Goal: Task Accomplishment & Management: Manage account settings

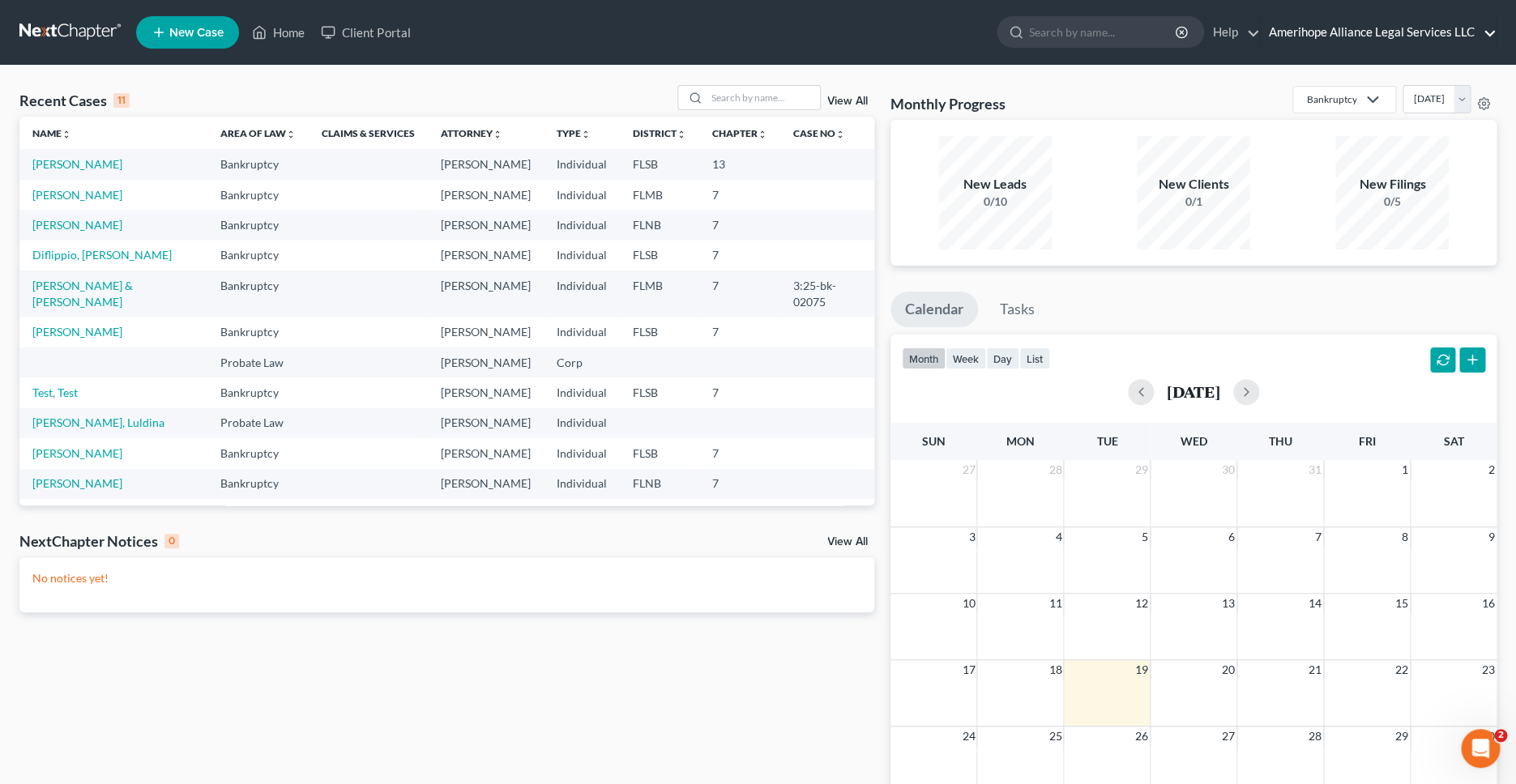
click at [1324, 39] on link "Amerihope Alliance Legal Services LLC" at bounding box center [1378, 32] width 235 height 29
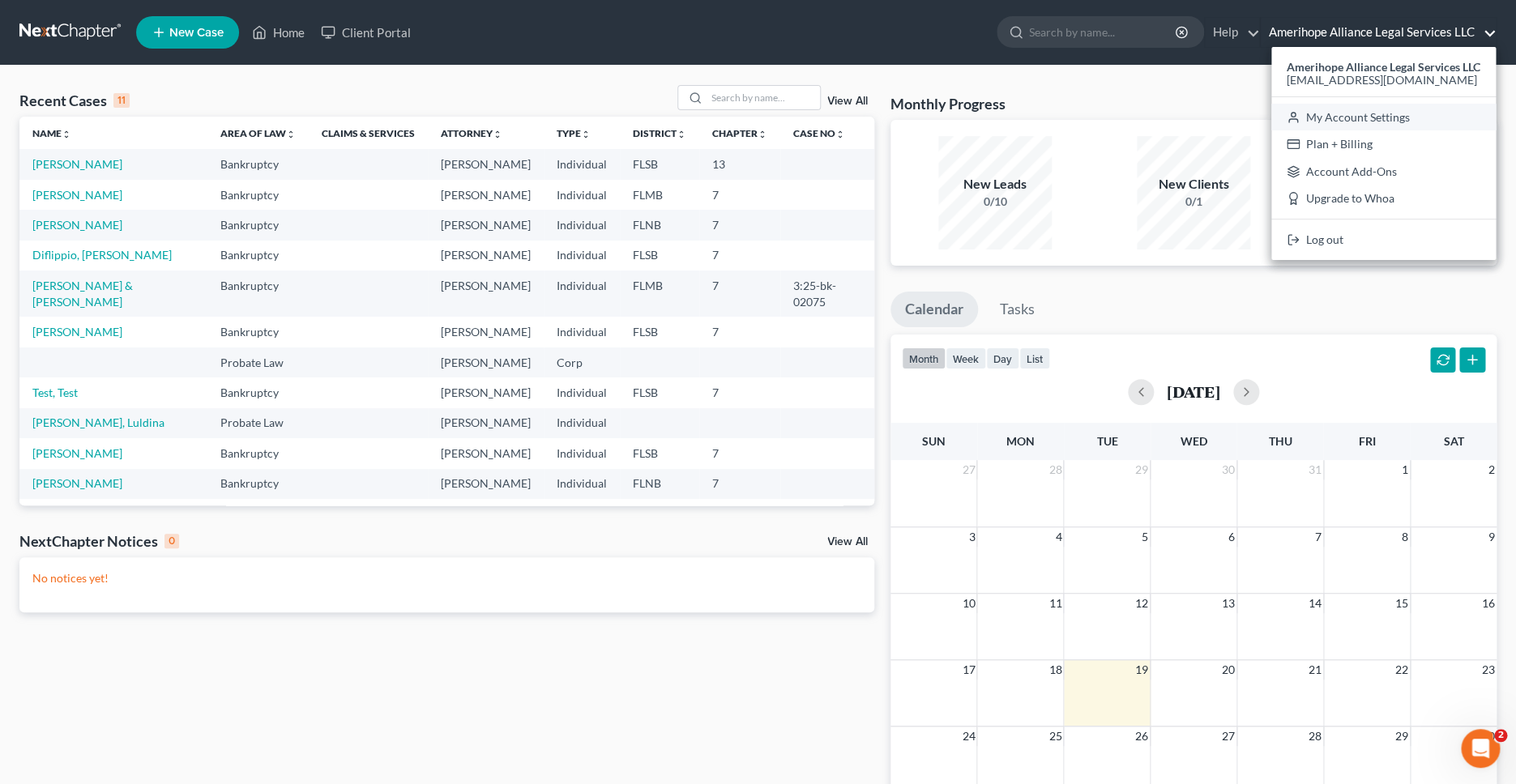
click at [1345, 117] on link "My Account Settings" at bounding box center [1384, 117] width 225 height 27
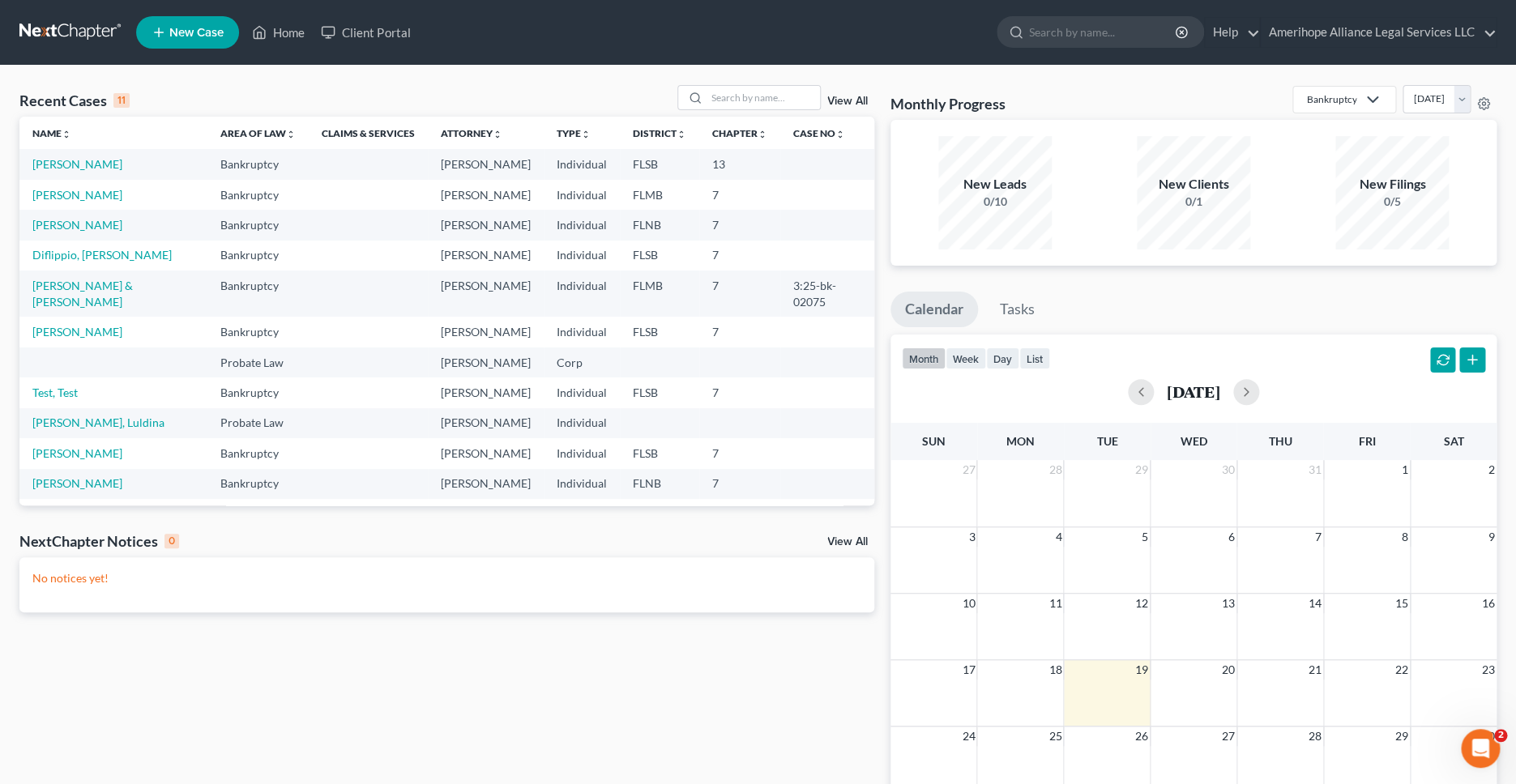
select select "17"
select select "24"
select select "9"
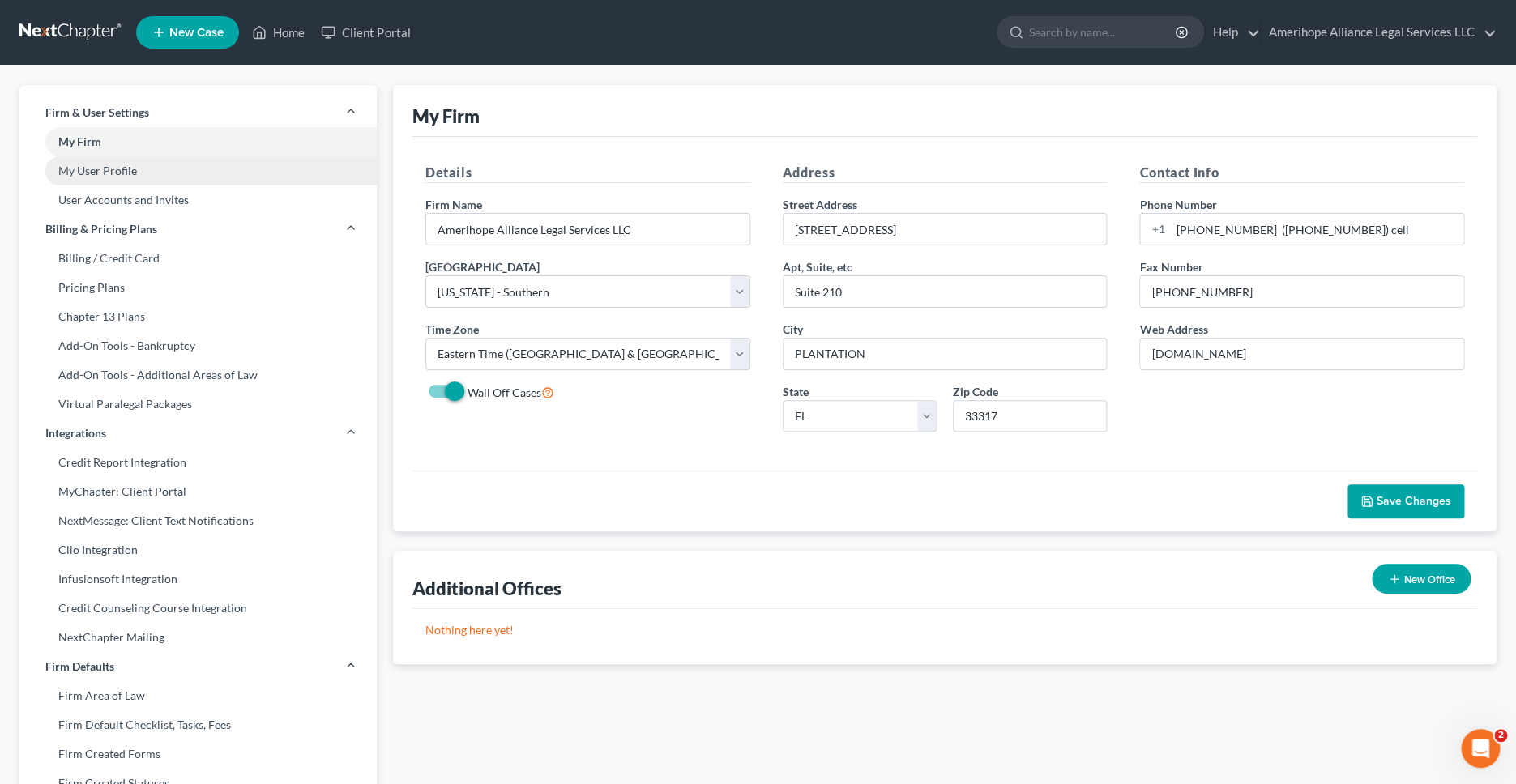
click at [117, 171] on link "My User Profile" at bounding box center [197, 171] width 357 height 29
select select "9"
select select "17"
select select "attorney"
select select "1"
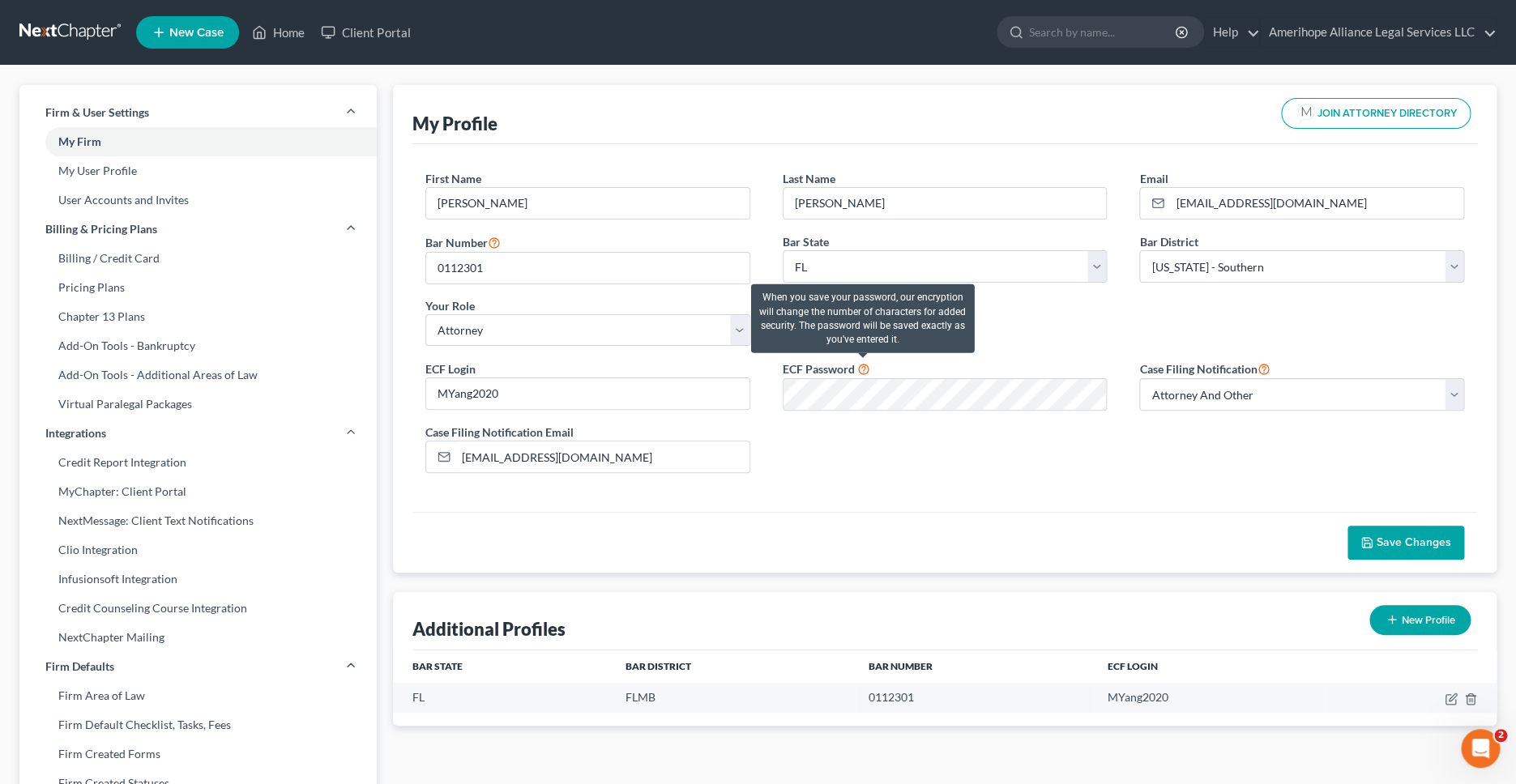
click at [862, 370] on icon at bounding box center [864, 368] width 13 height 15
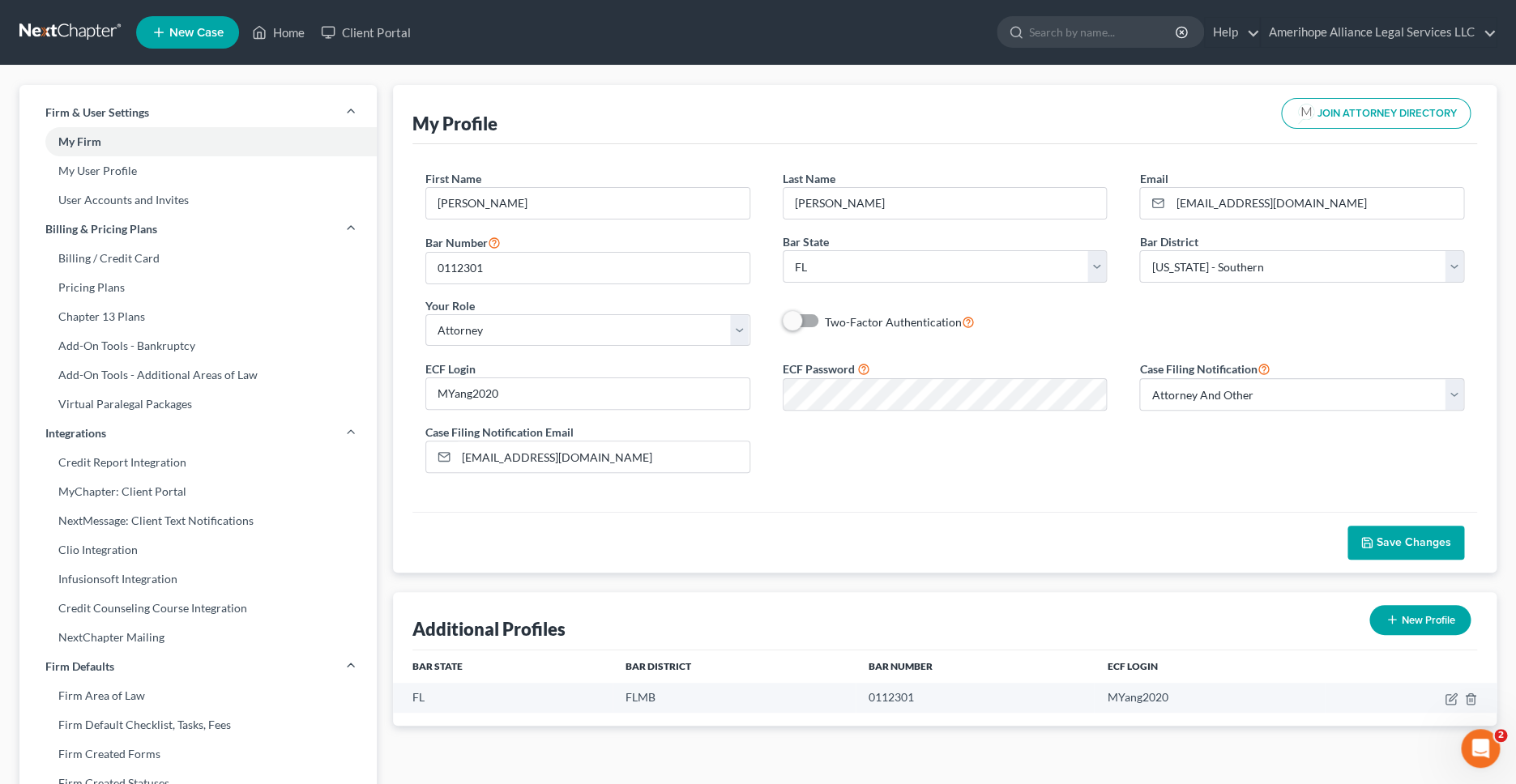
click at [913, 473] on div "ECF Login MYang2020 ECF Password Case Filing Notification Select Attorney Only …" at bounding box center [944, 422] width 1071 height 127
click at [1401, 535] on button "Save Changes" at bounding box center [1405, 543] width 117 height 34
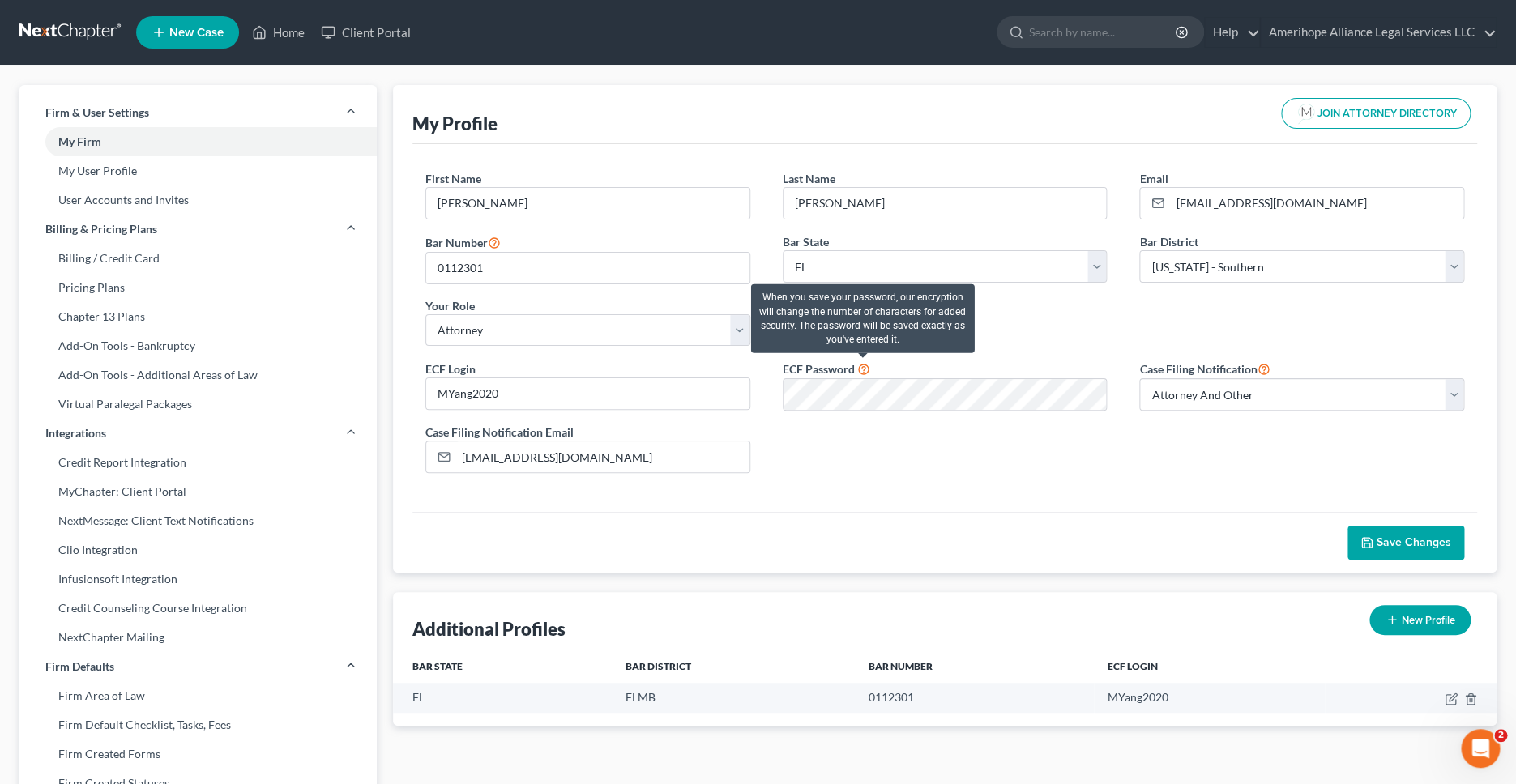
click at [863, 366] on icon at bounding box center [864, 368] width 13 height 15
click at [862, 371] on icon at bounding box center [864, 368] width 13 height 15
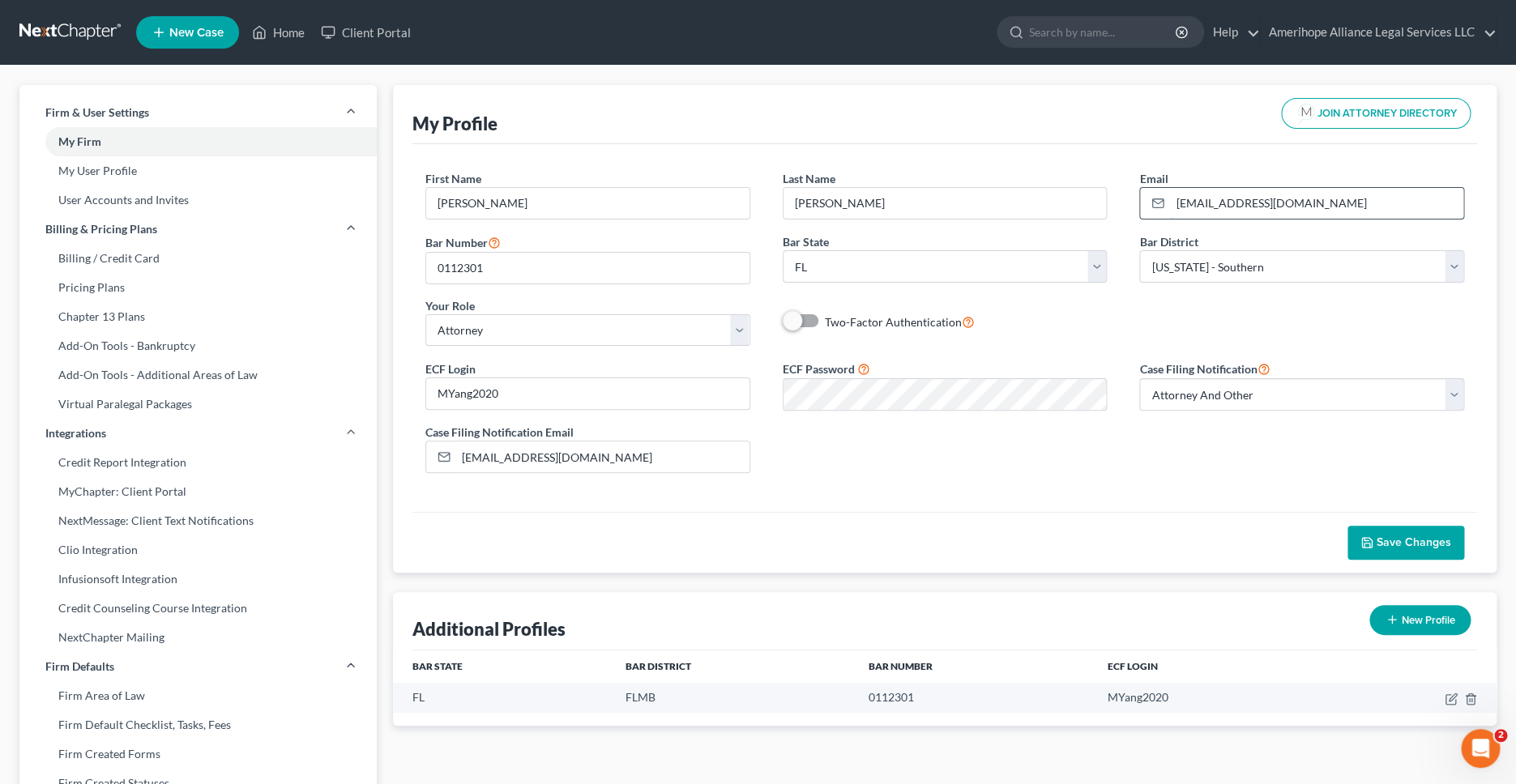
click at [1364, 208] on input "[EMAIL_ADDRESS][DOMAIN_NAME]" at bounding box center [1316, 203] width 293 height 31
click at [1010, 511] on div "First Name * [PERSON_NAME] Last Name * [PERSON_NAME] Email * [EMAIL_ADDRESS][DO…" at bounding box center [944, 328] width 1065 height 368
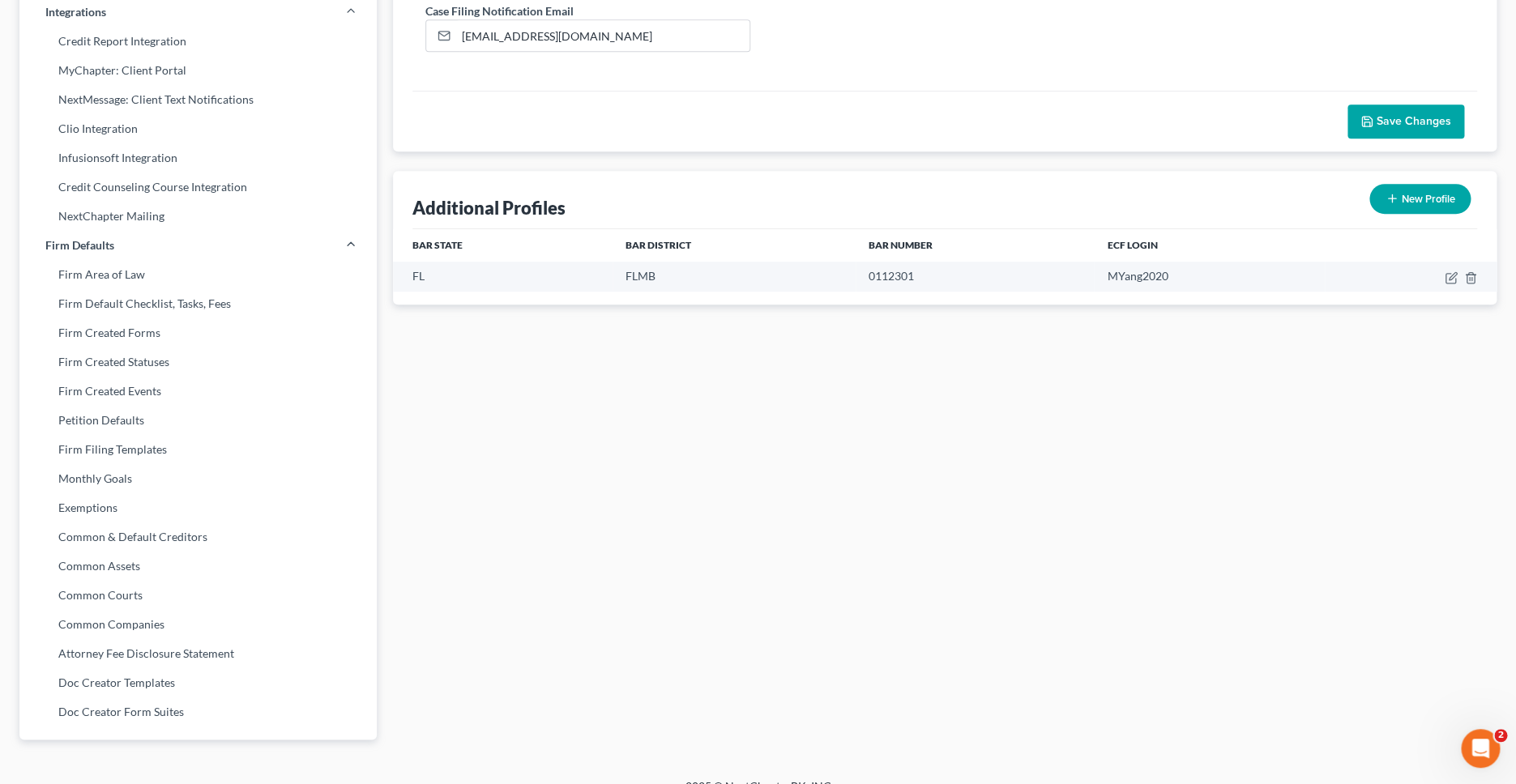
scroll to position [444, 0]
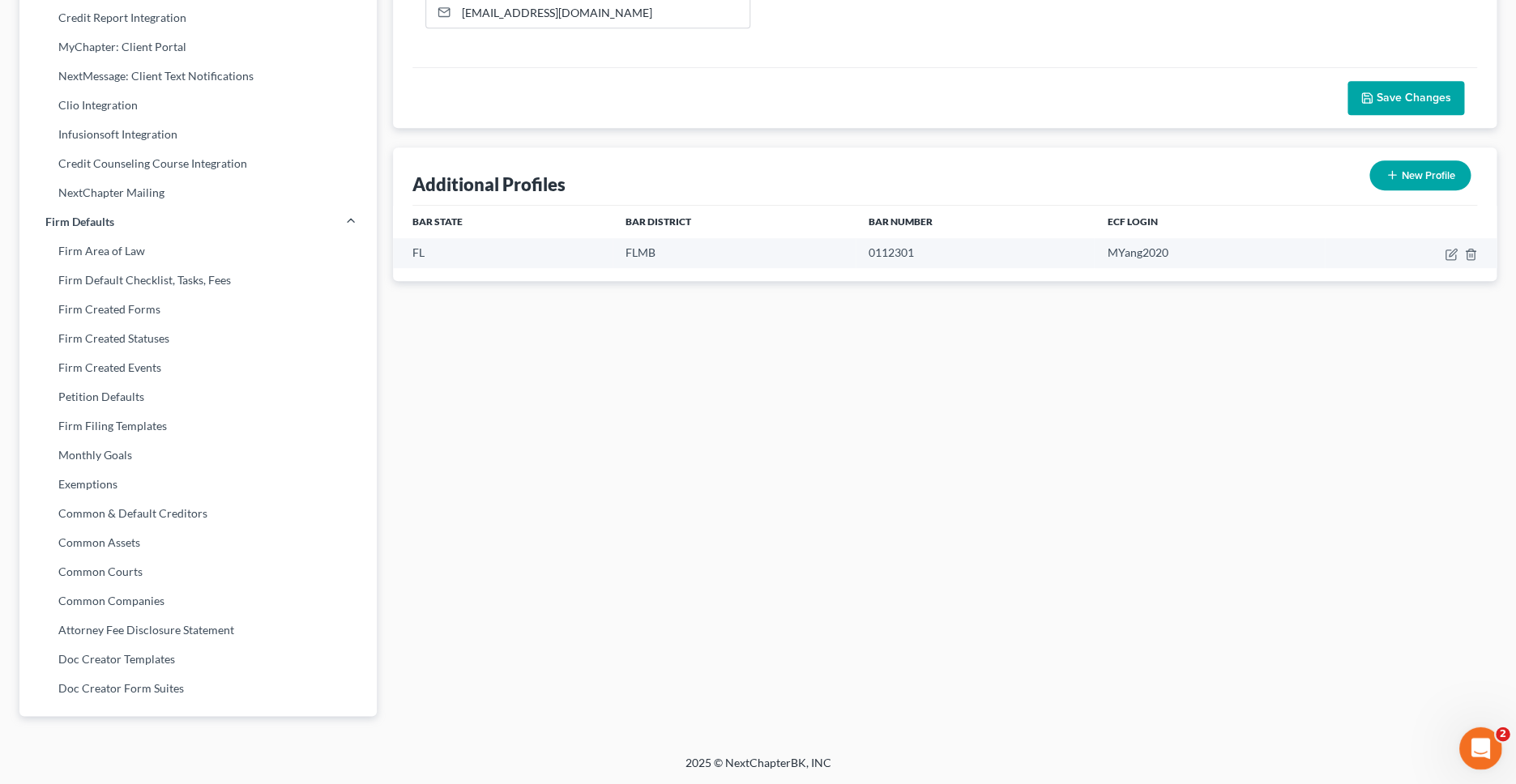
click at [1484, 741] on icon "Open Intercom Messenger" at bounding box center [1479, 747] width 27 height 27
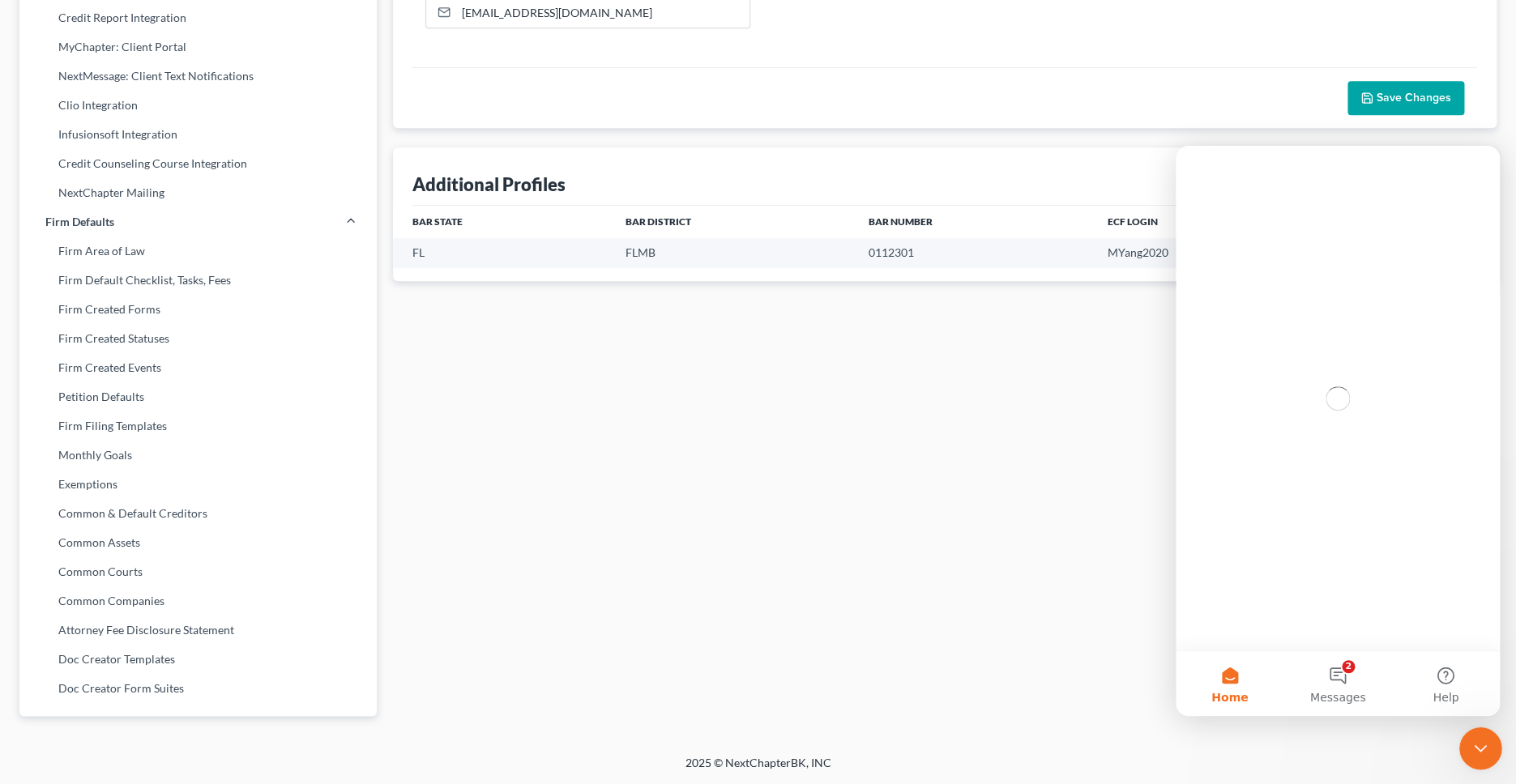
scroll to position [0, 0]
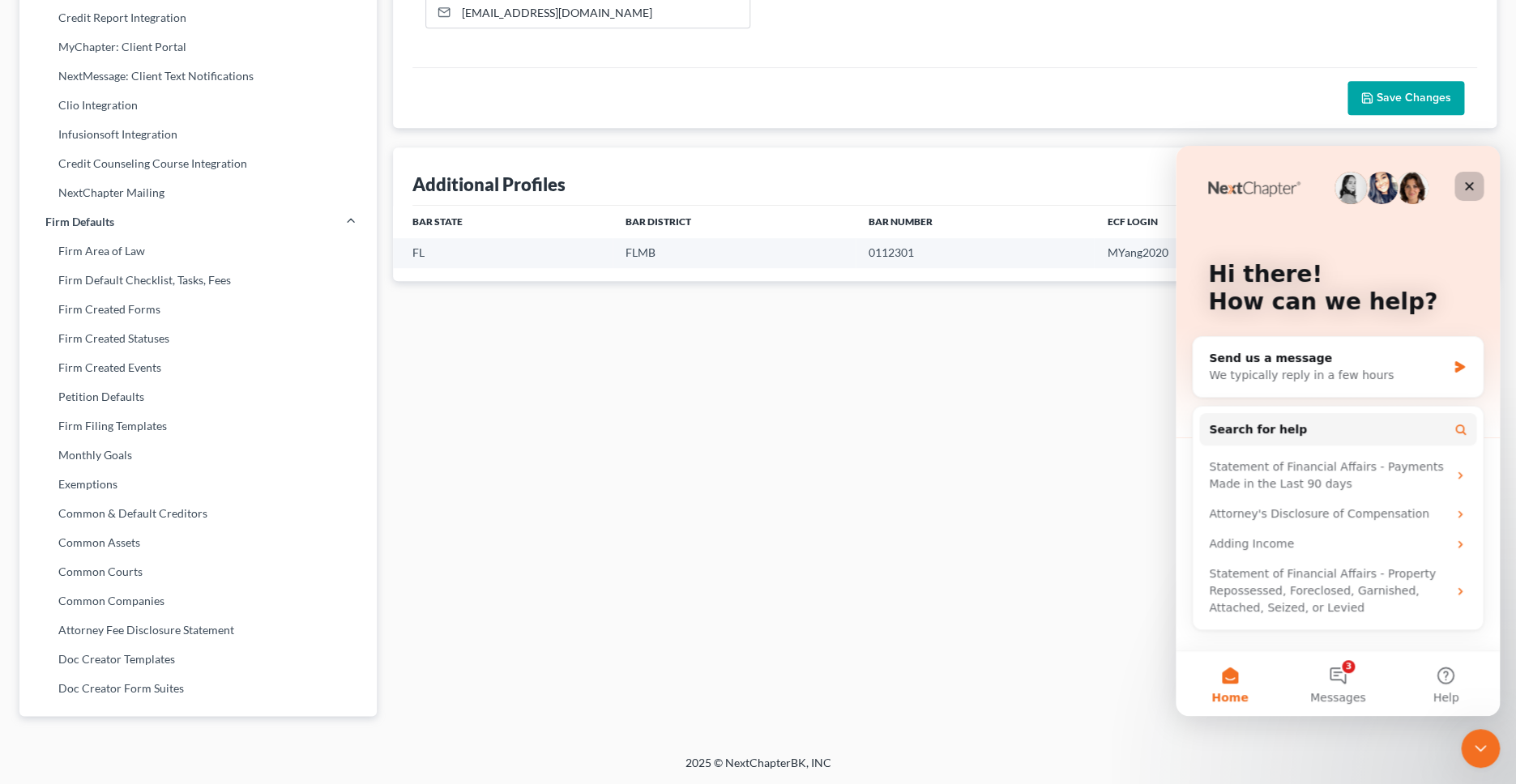
click at [1468, 184] on icon "Close" at bounding box center [1469, 186] width 9 height 9
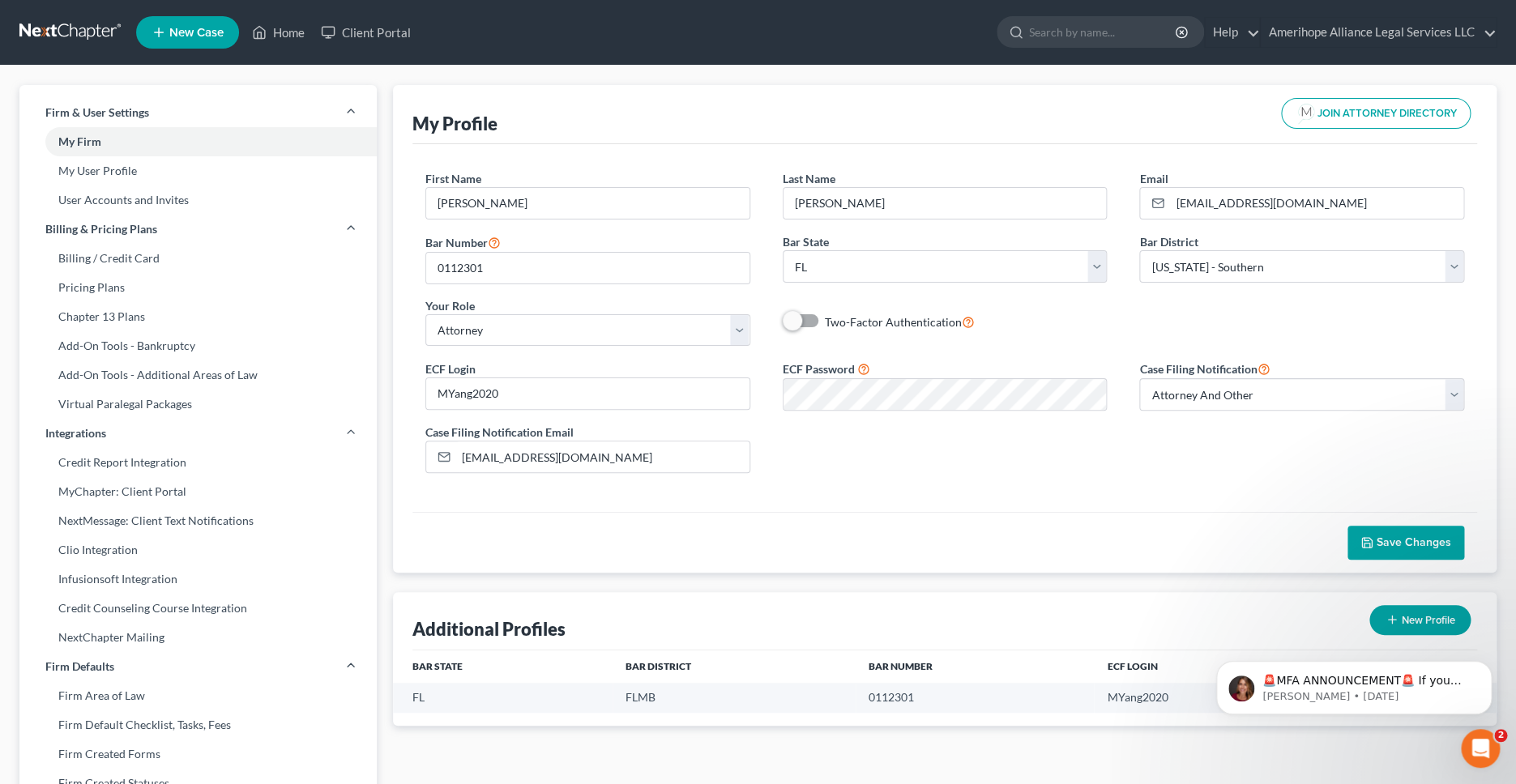
click at [1413, 539] on span "Save Changes" at bounding box center [1414, 542] width 75 height 14
click at [92, 33] on link at bounding box center [71, 32] width 104 height 29
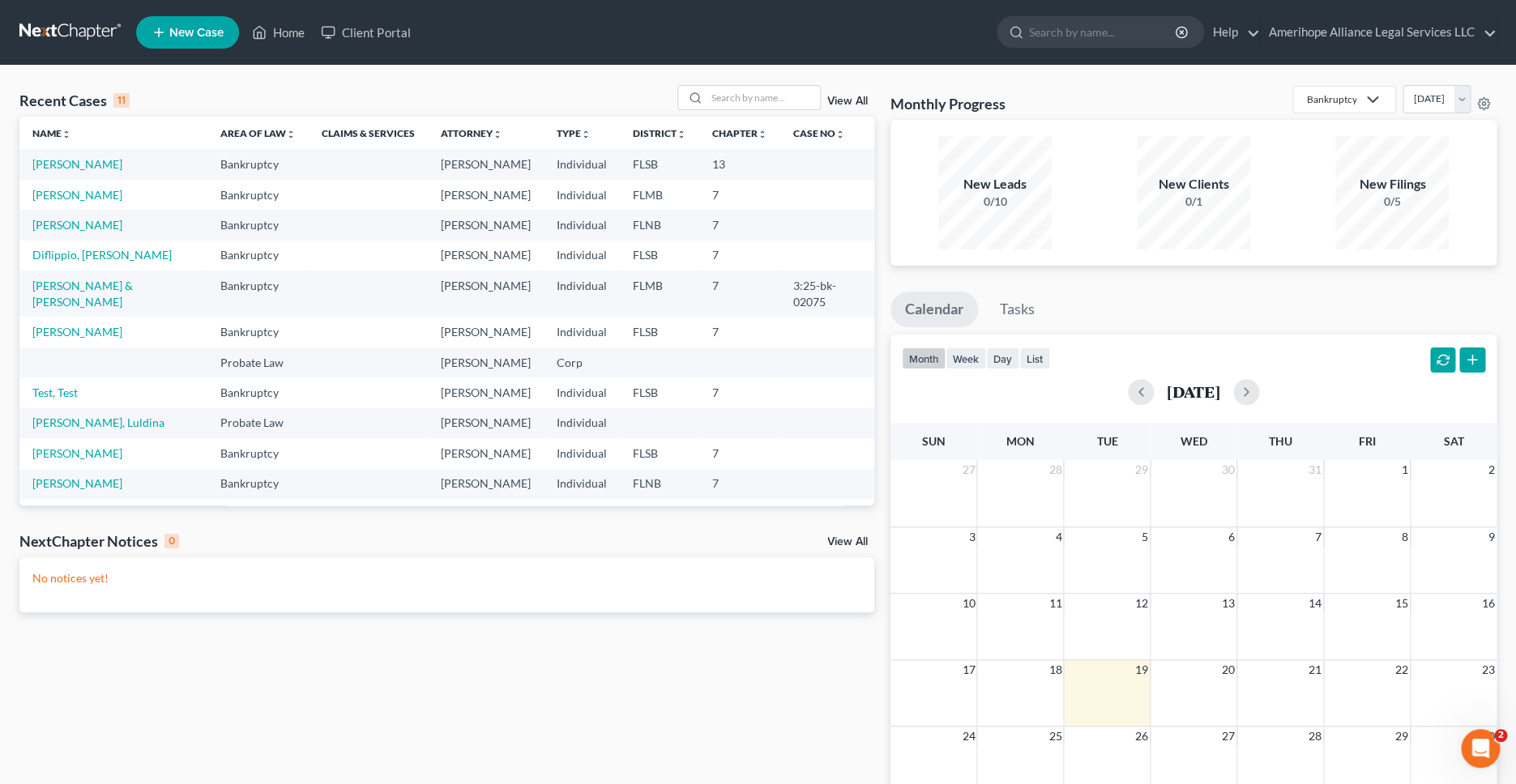
click at [711, 36] on ul "New Case Home Client Portal - No Result - See all results Or Press Enter... Hel…" at bounding box center [817, 32] width 1360 height 42
click at [88, 168] on link "[PERSON_NAME]" at bounding box center [77, 164] width 90 height 14
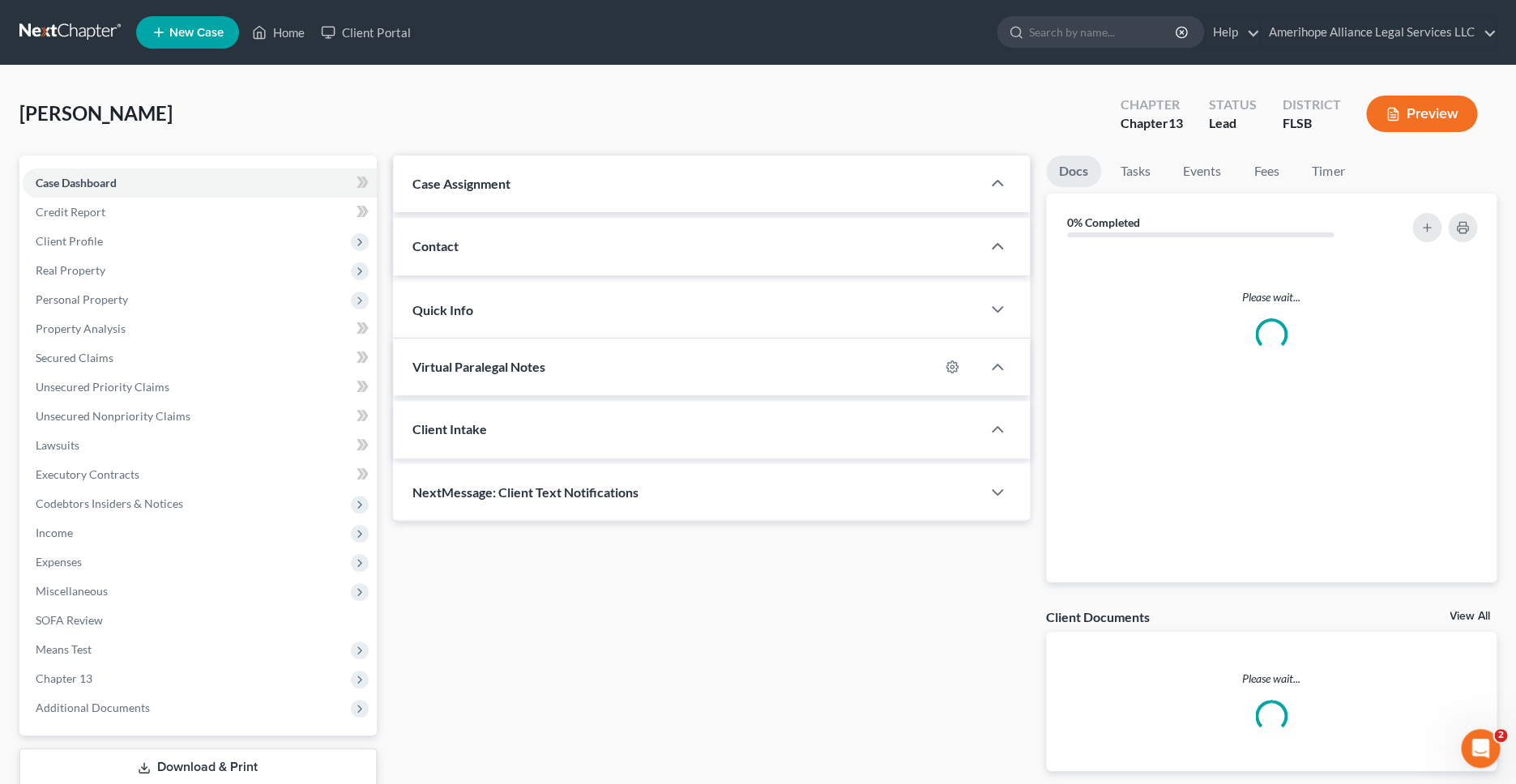
select select
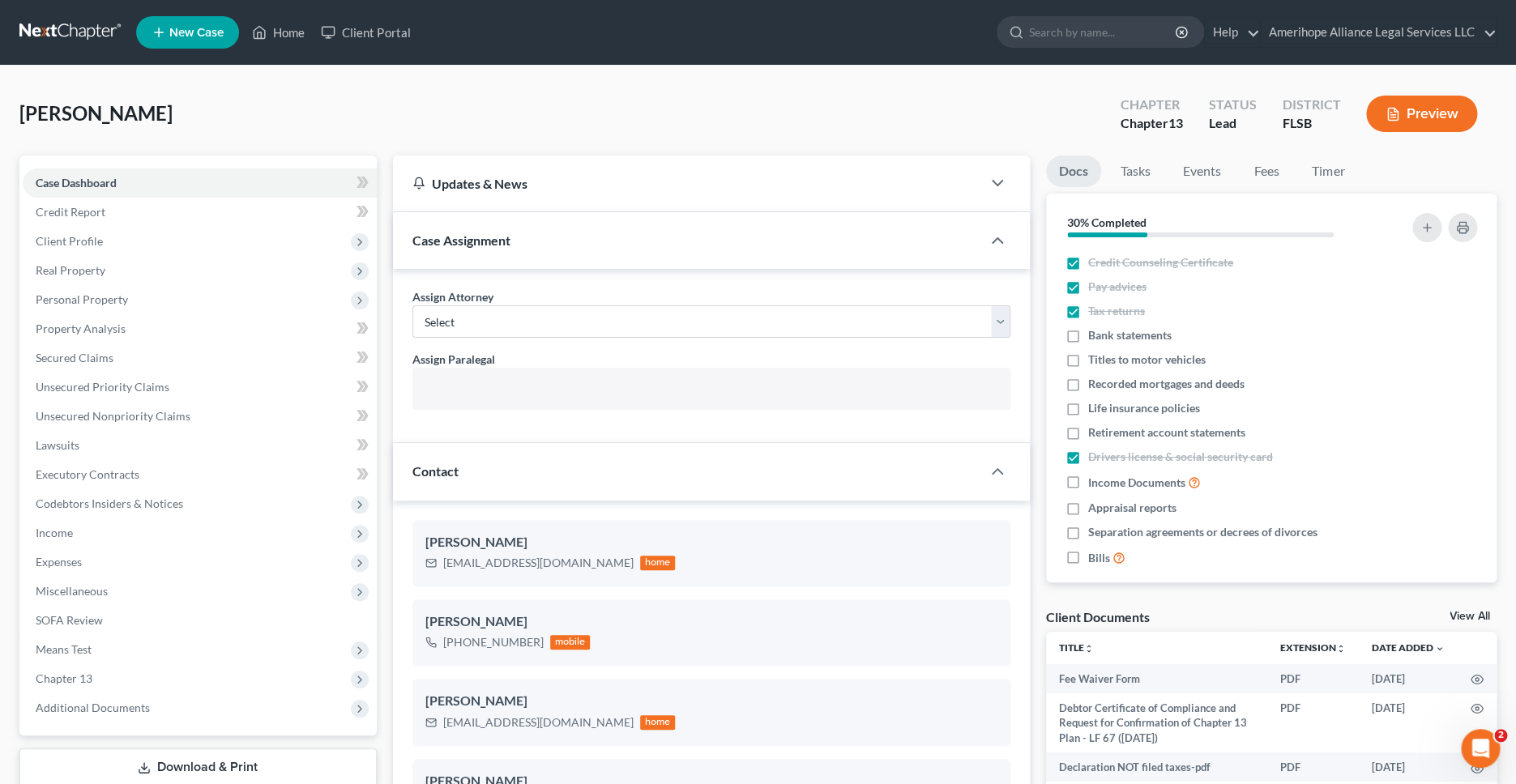
scroll to position [34, 0]
select select "25435"
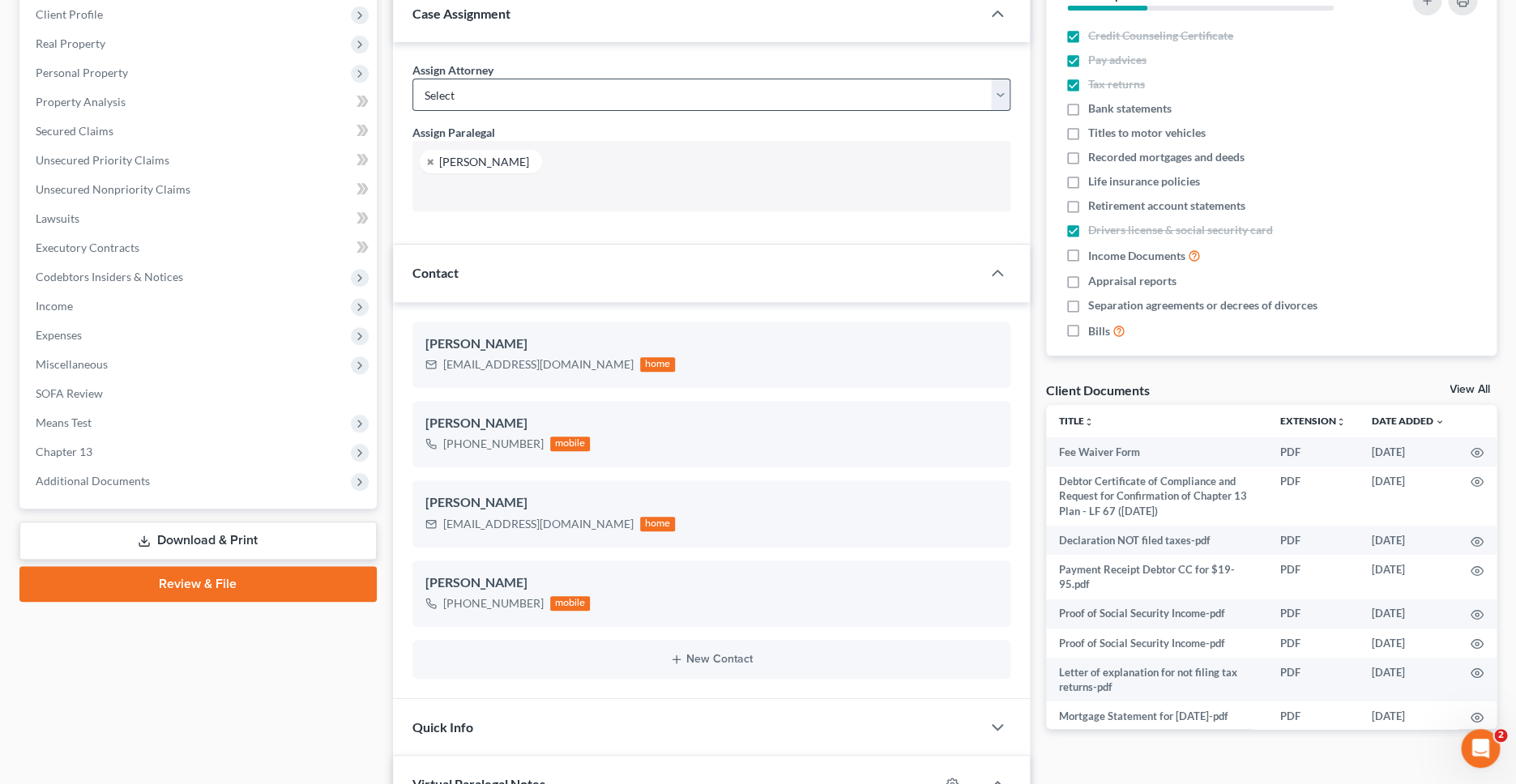
scroll to position [245, 0]
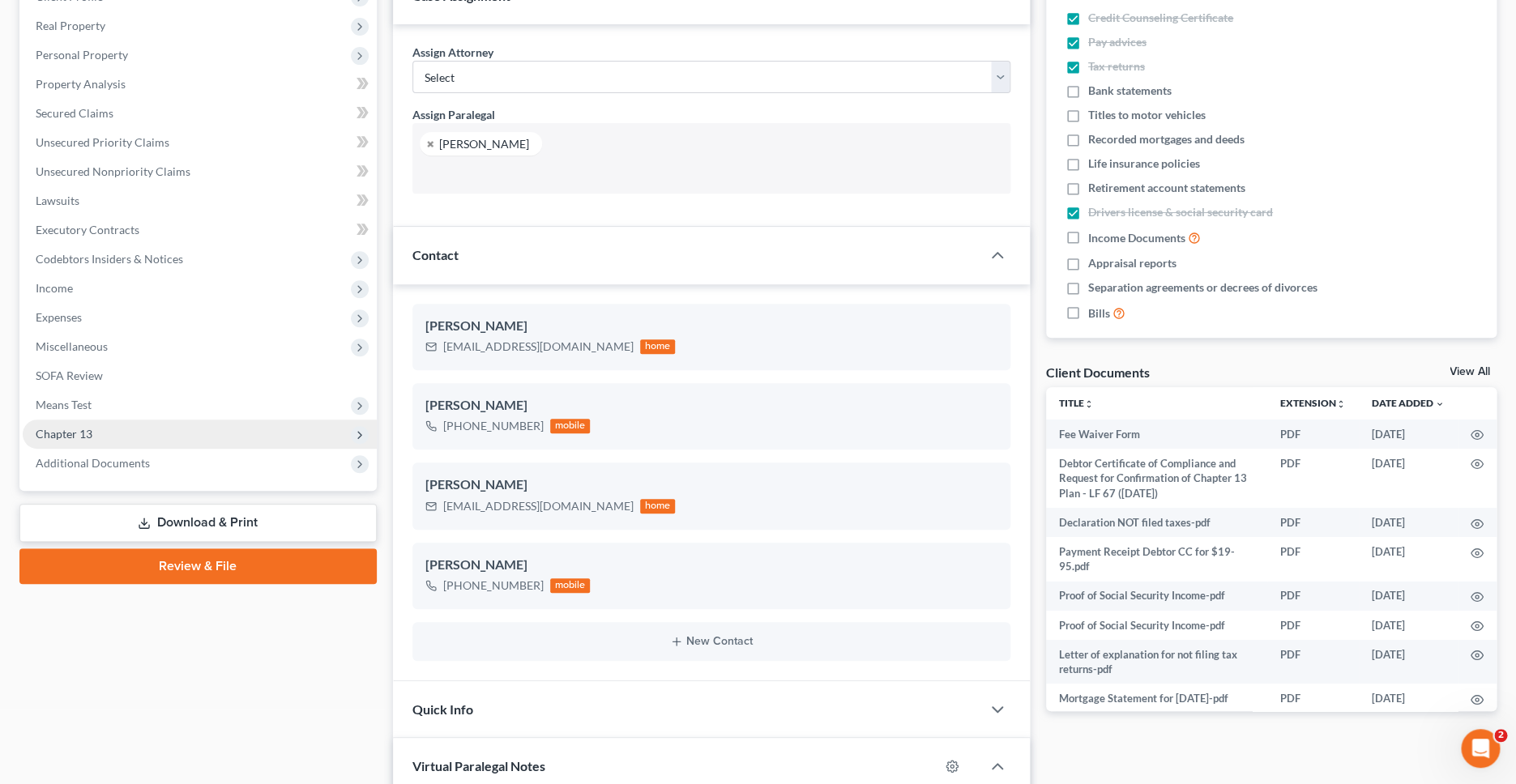
click at [230, 569] on link "Review & File" at bounding box center [197, 566] width 357 height 36
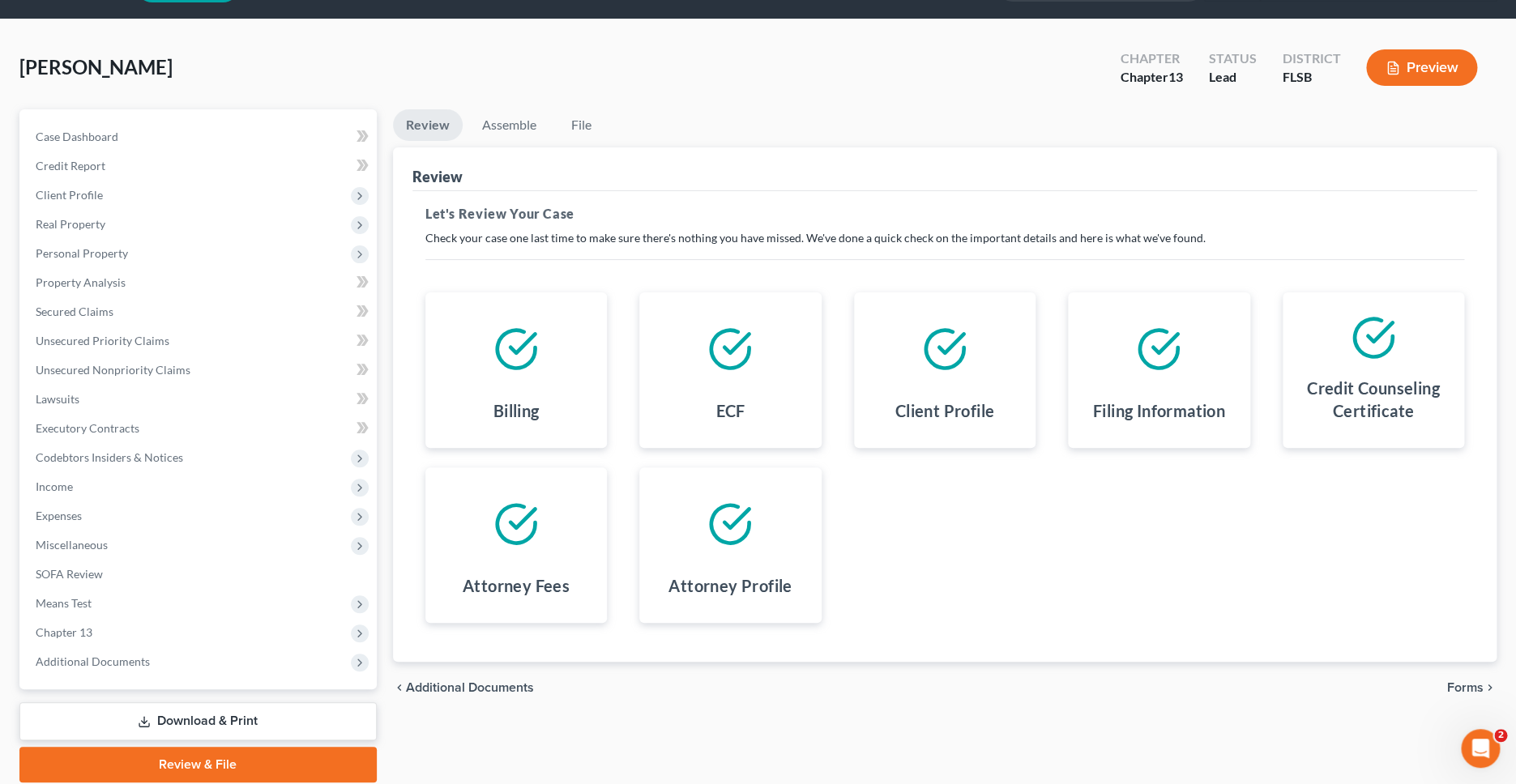
scroll to position [42, 0]
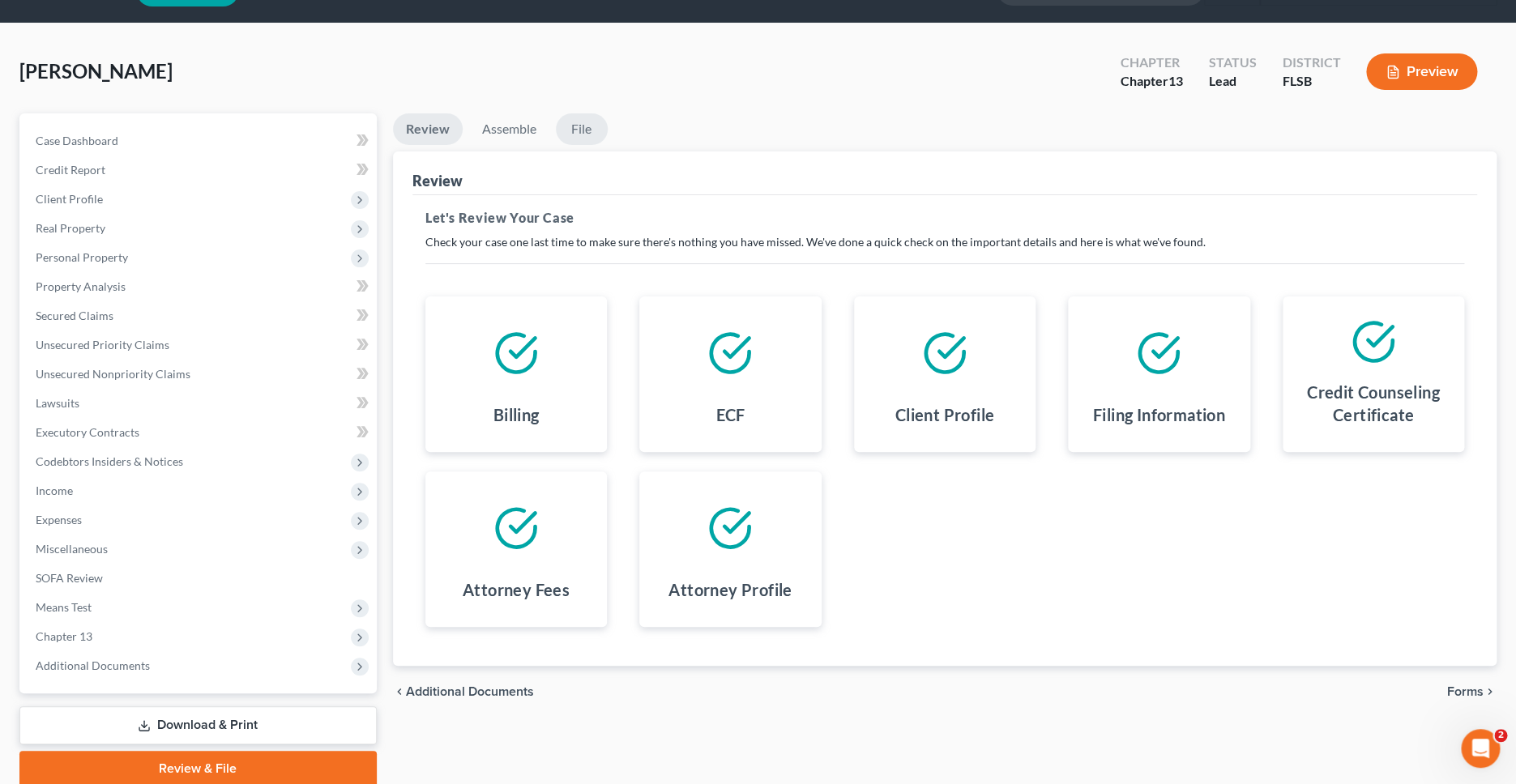
click at [583, 131] on link "File" at bounding box center [582, 129] width 52 height 32
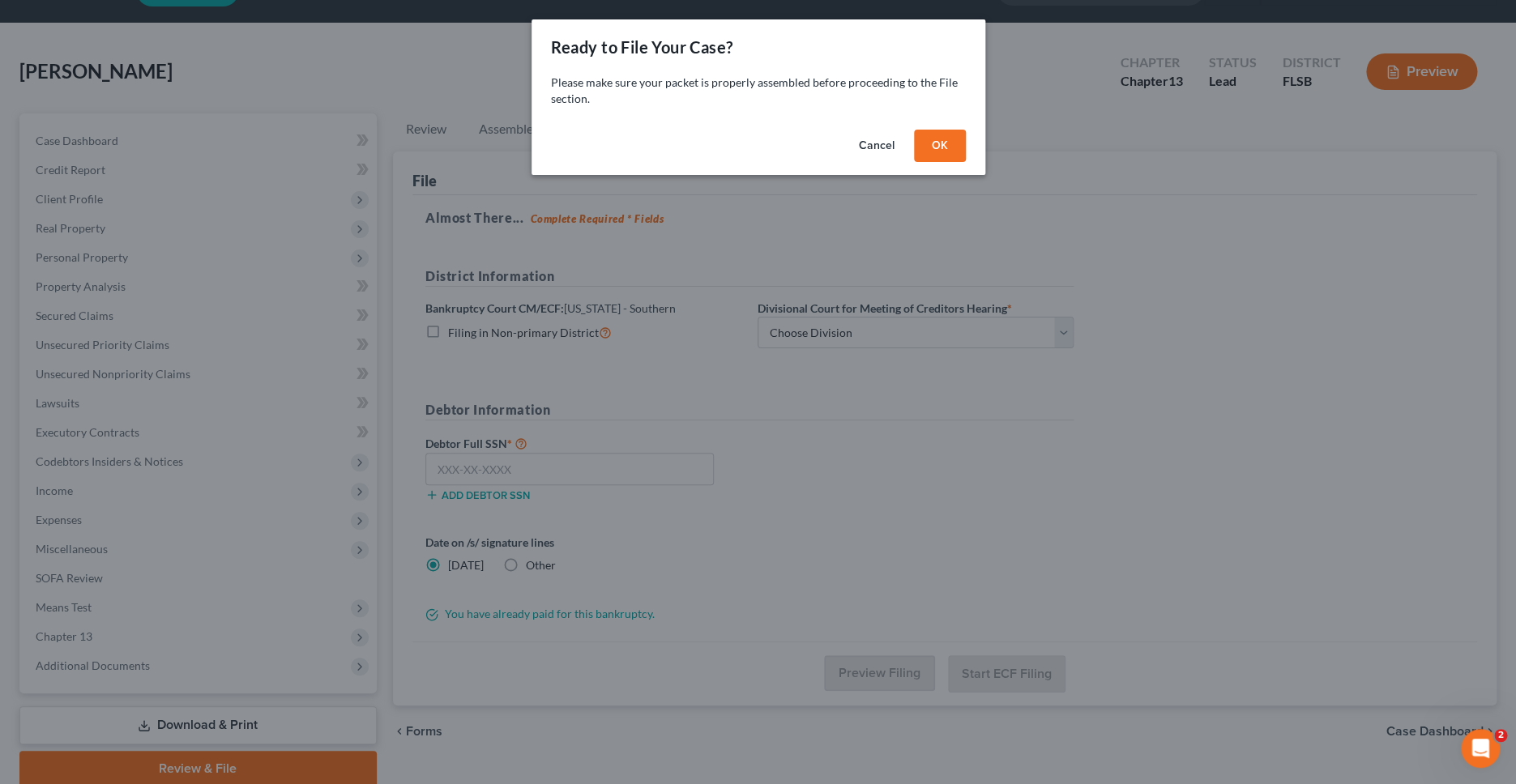
click at [864, 143] on button "Cancel" at bounding box center [877, 146] width 62 height 32
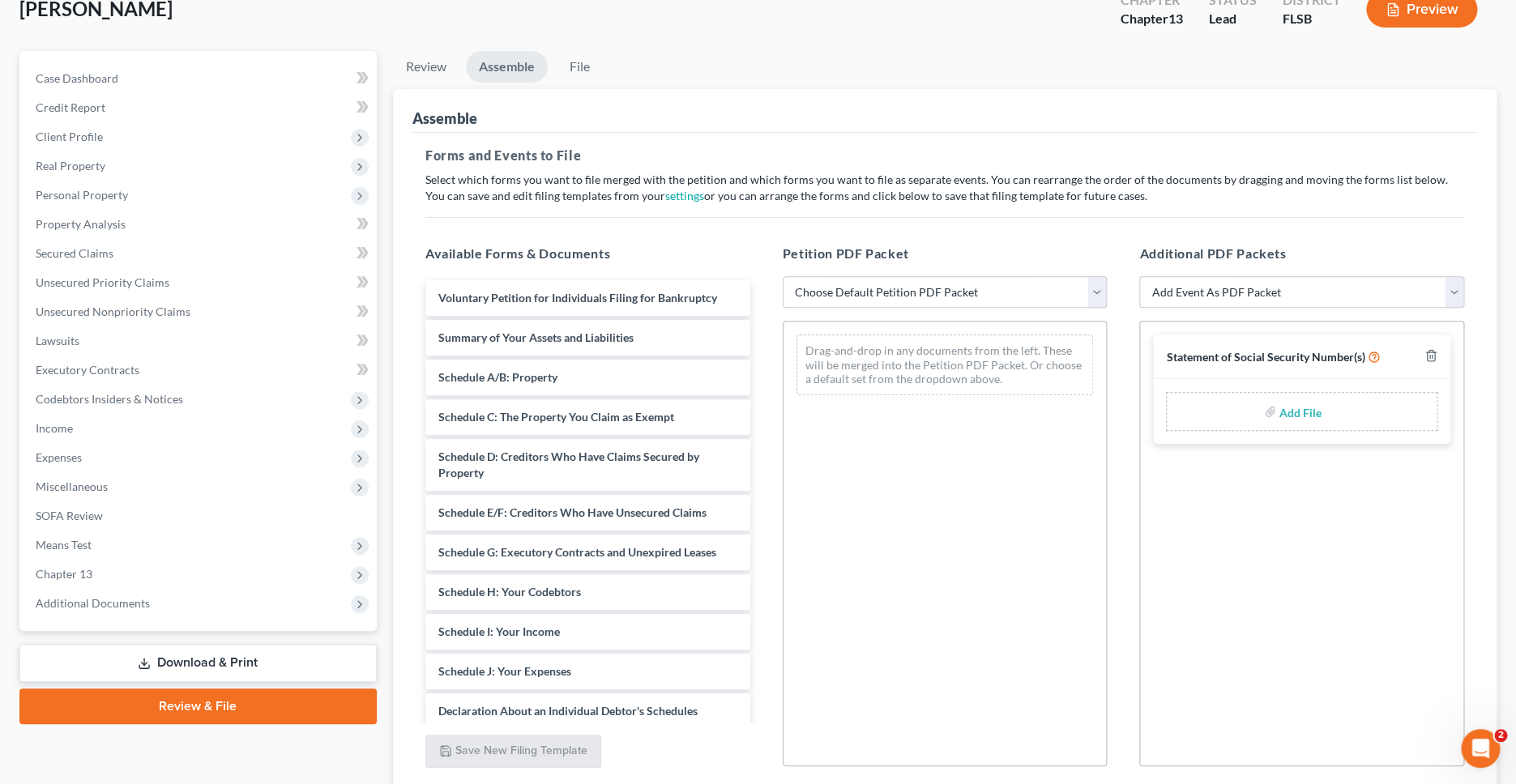
scroll to position [110, 0]
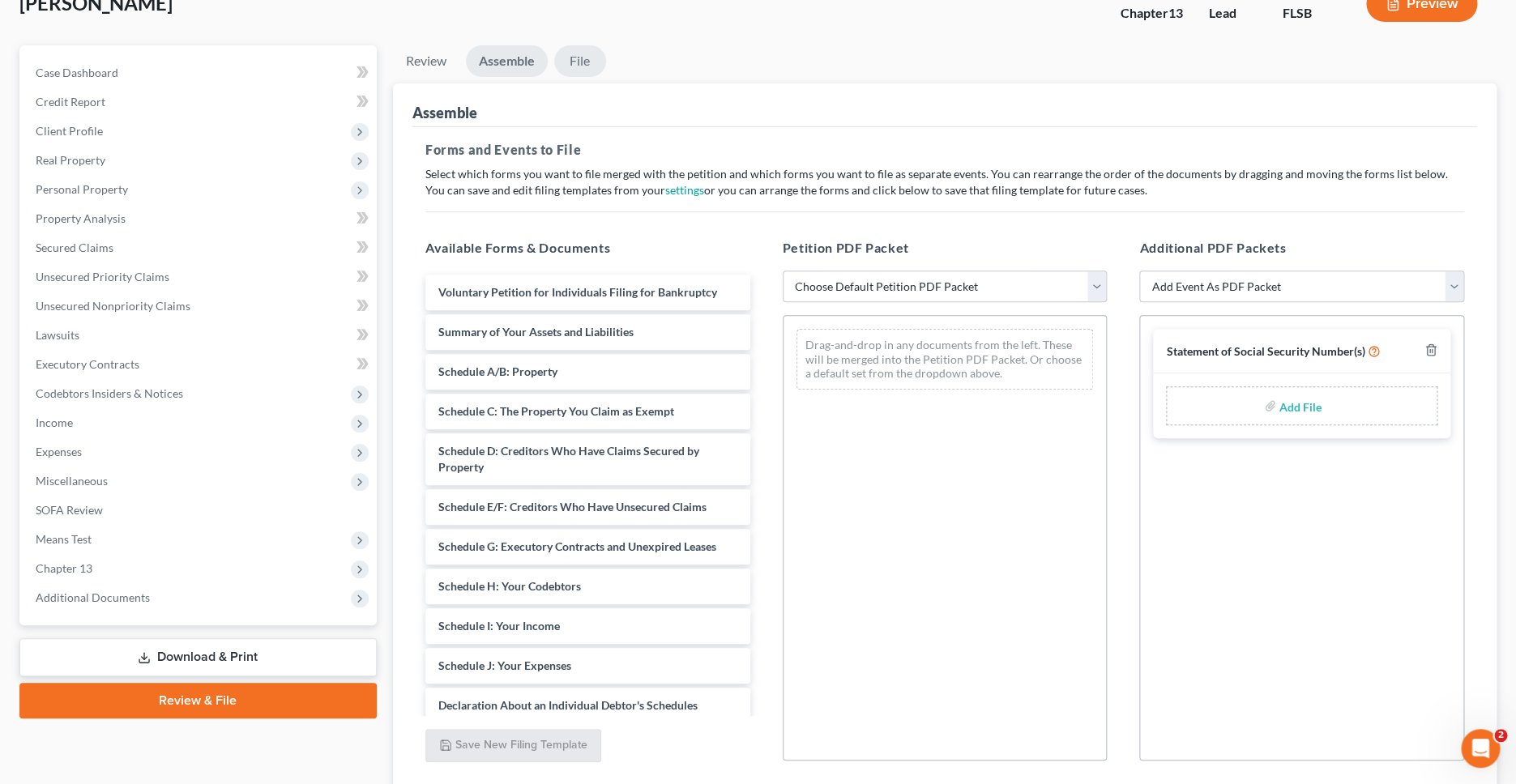
click at [585, 59] on link "File" at bounding box center [580, 62] width 52 height 32
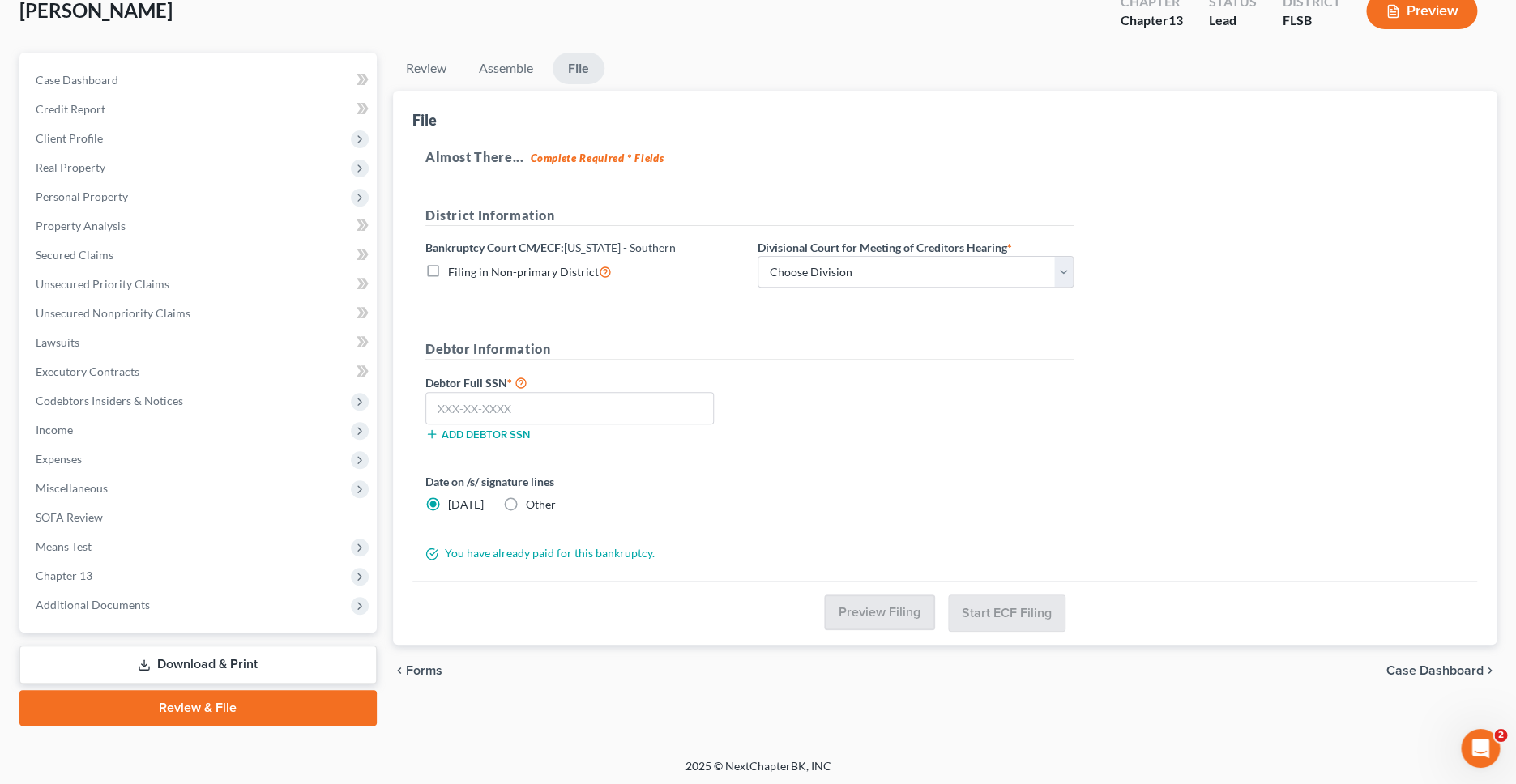
scroll to position [102, 0]
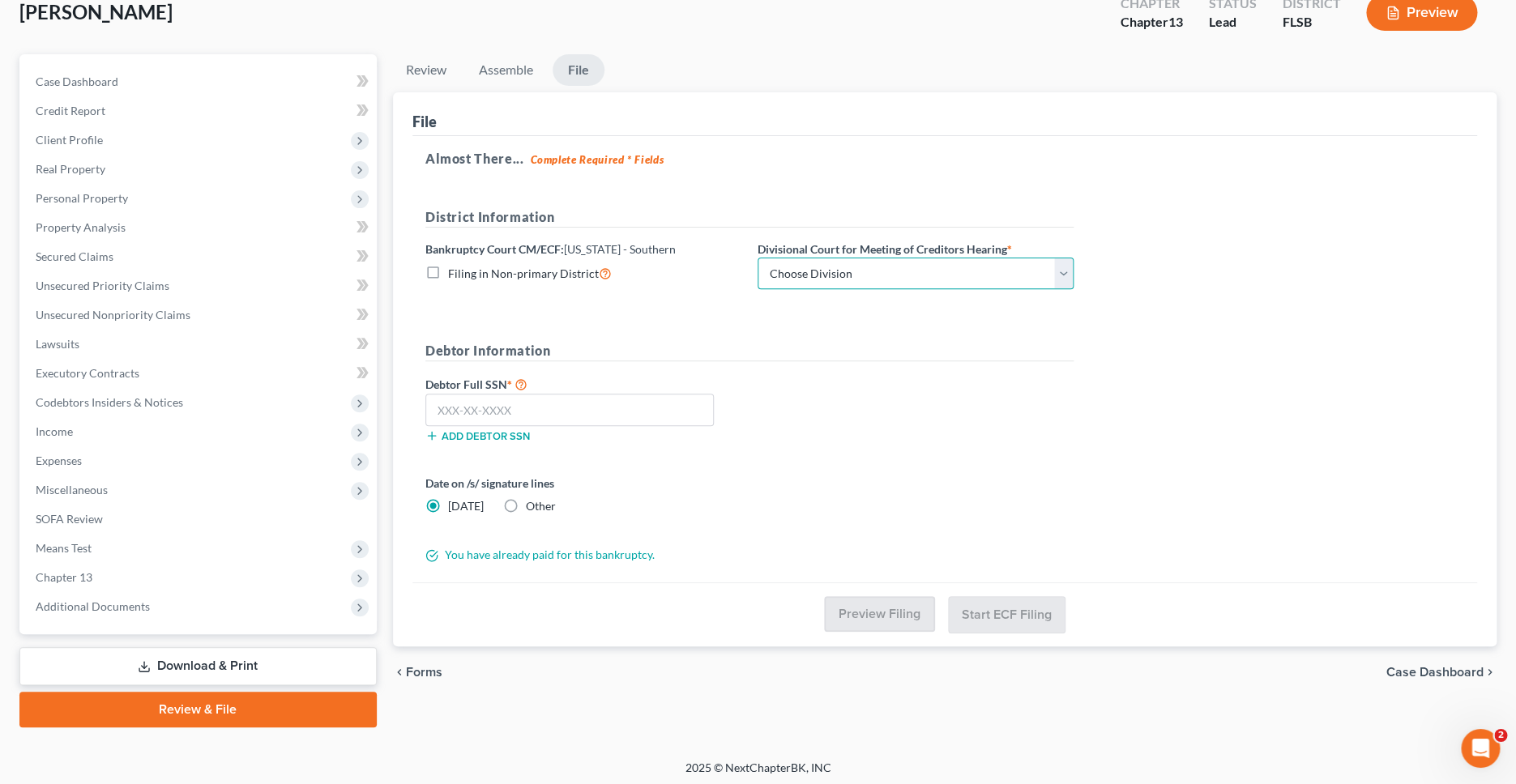
select select "2"
click option "West Palm Beach" at bounding box center [0, 0] width 0 height 0
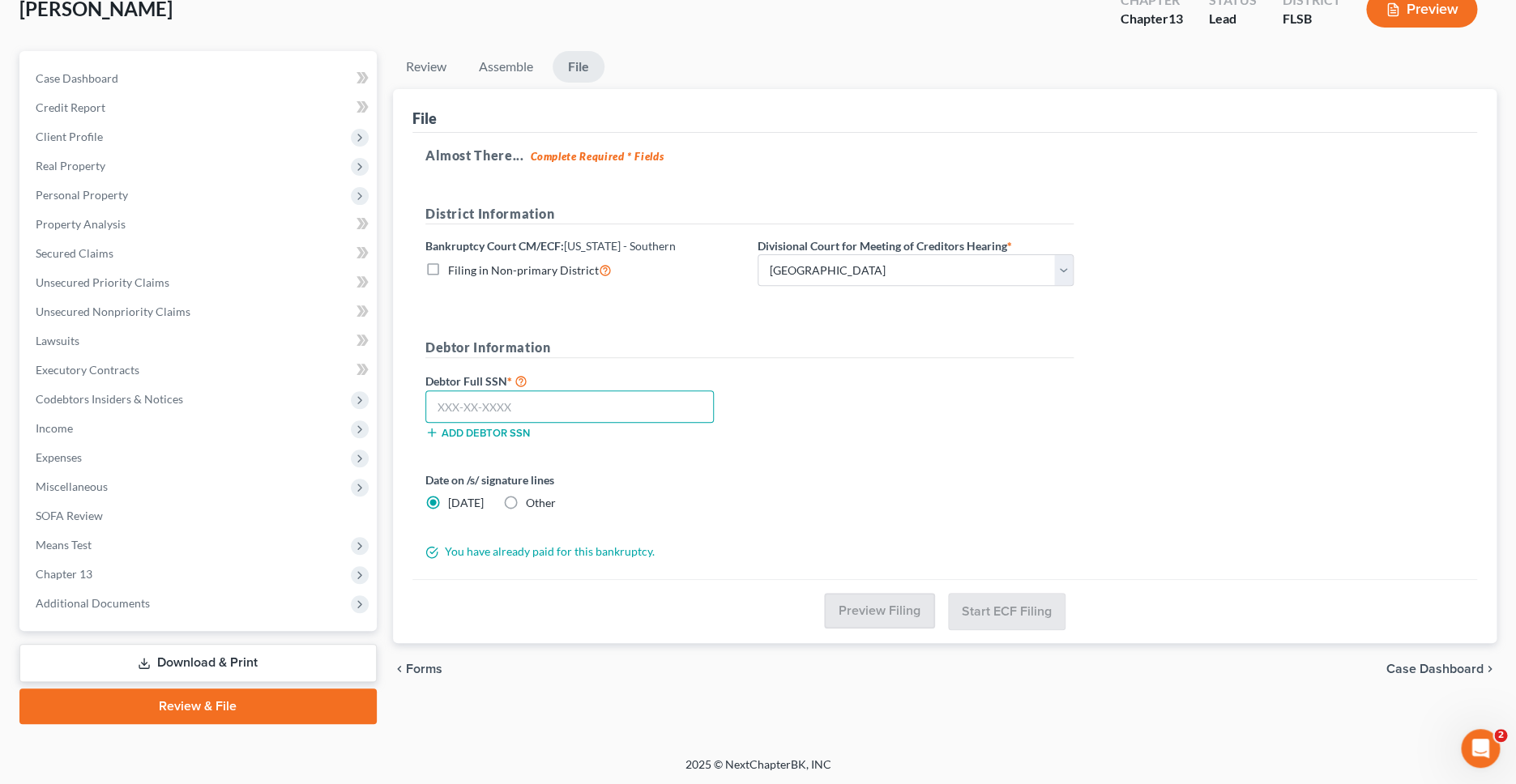
click at [514, 408] on input "text" at bounding box center [569, 406] width 288 height 32
